Goal: Transaction & Acquisition: Subscribe to service/newsletter

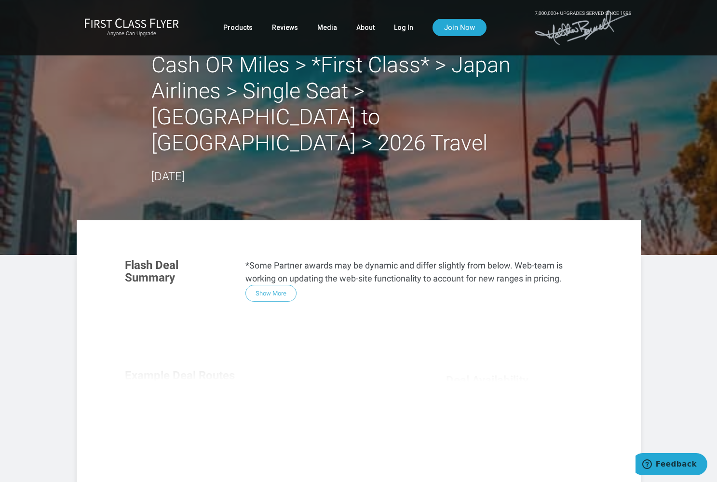
click at [274, 267] on div "Flash Deal Summary *Some Partner awards may be dynamic and differ slightly from…" at bounding box center [358, 380] width 487 height 263
click at [401, 26] on link "Log In" at bounding box center [403, 27] width 19 height 17
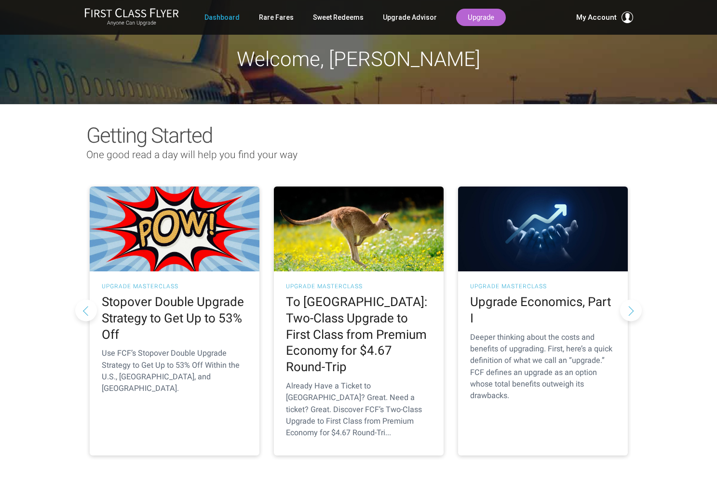
click at [479, 17] on link "Upgrade" at bounding box center [481, 17] width 50 height 17
